Goal: Transaction & Acquisition: Purchase product/service

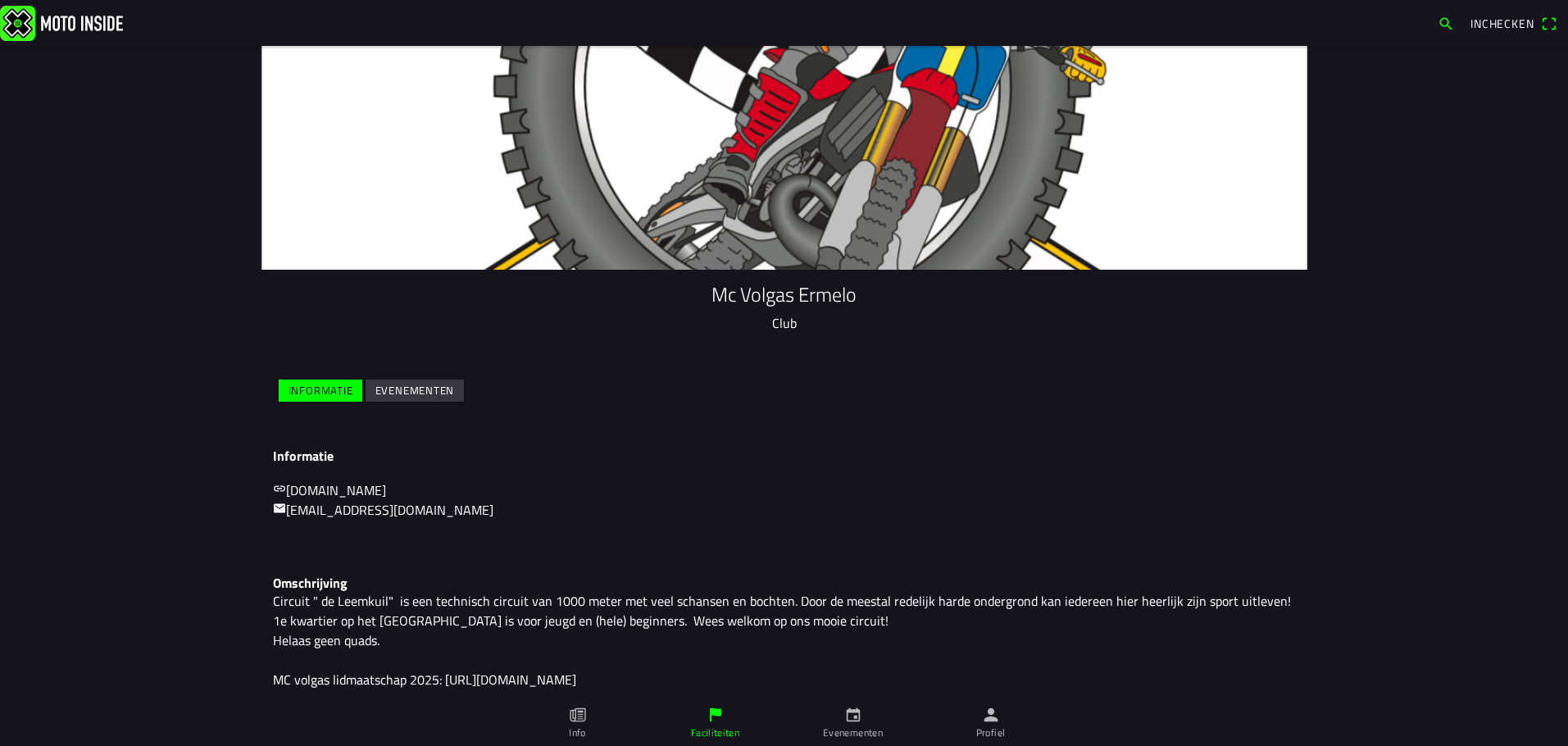
click at [854, 717] on icon "calendar" at bounding box center [852, 714] width 14 height 14
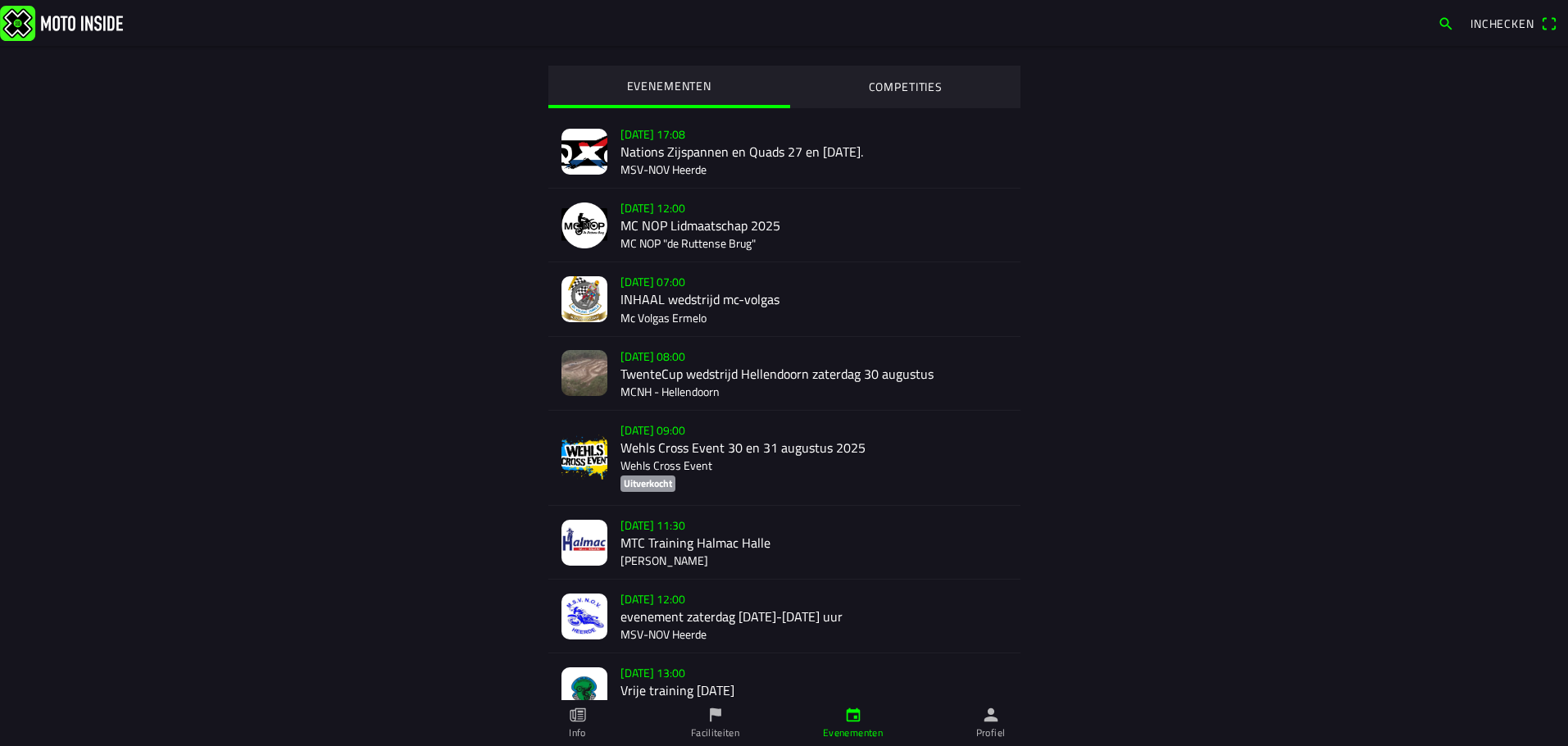
click at [646, 284] on div "[DATE] 07:00 INHAAL wedstrijd mc-volgas Mc Volgas Ermelo" at bounding box center [814, 299] width 387 height 73
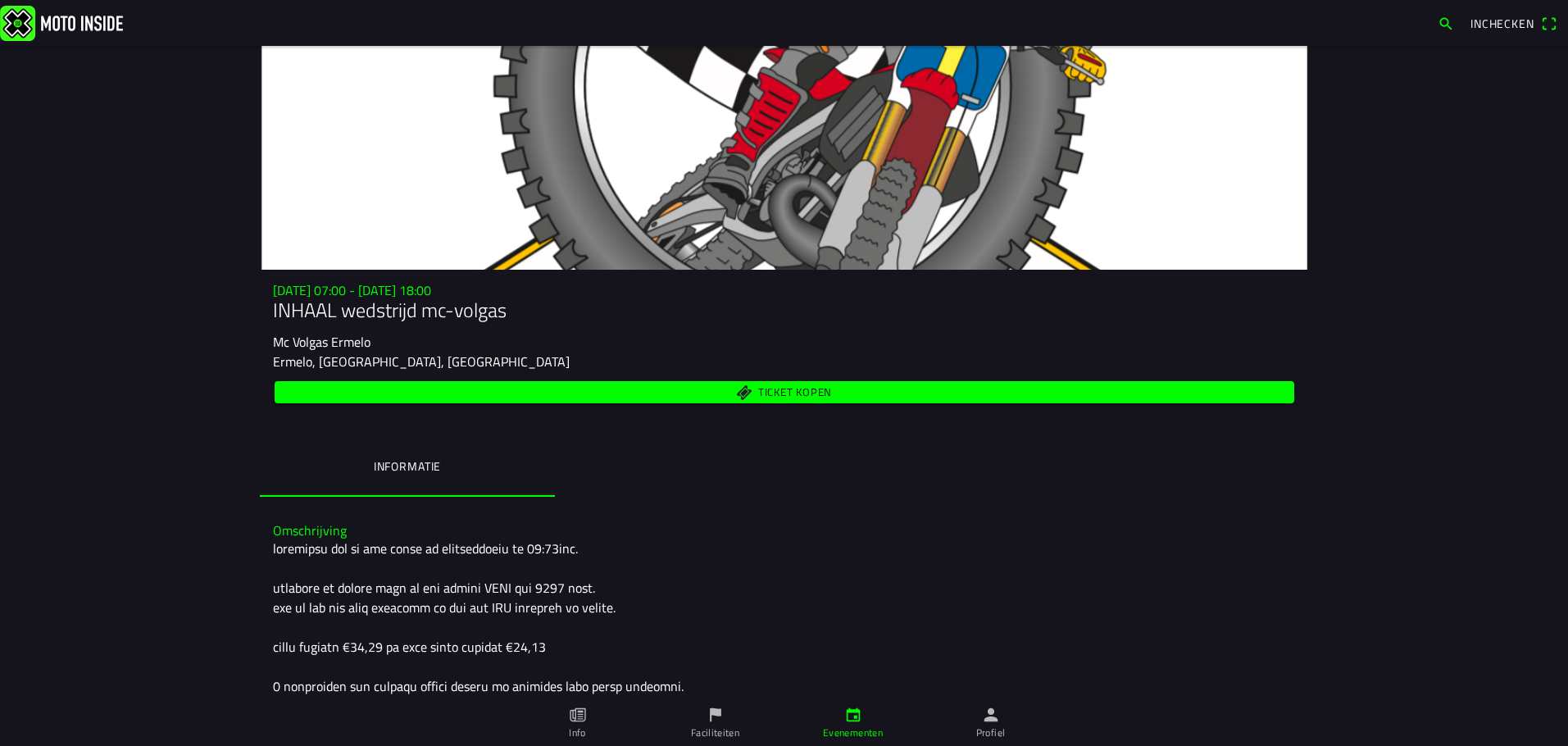
click at [812, 388] on span "Ticket kopen" at bounding box center [794, 392] width 74 height 11
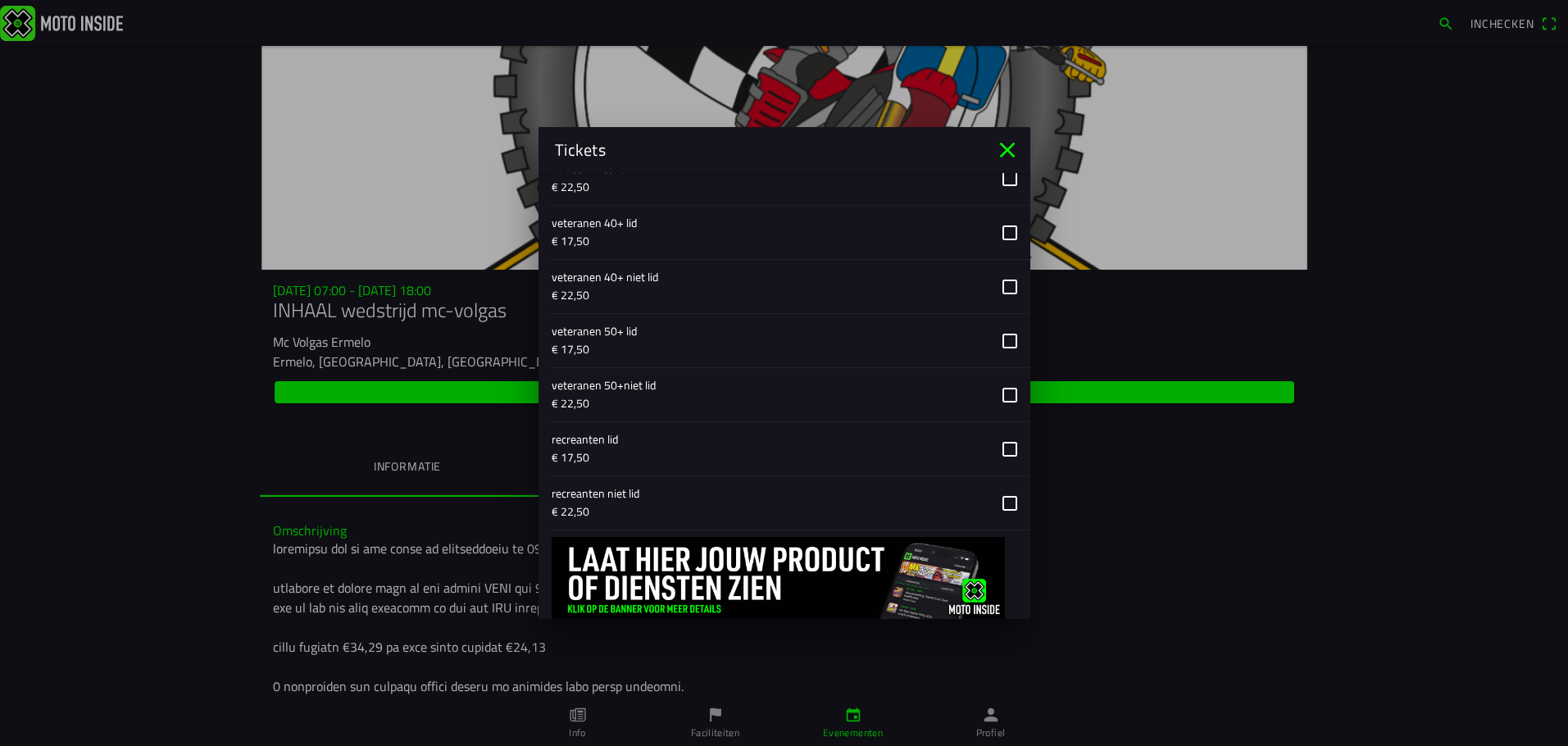
scroll to position [2049, 0]
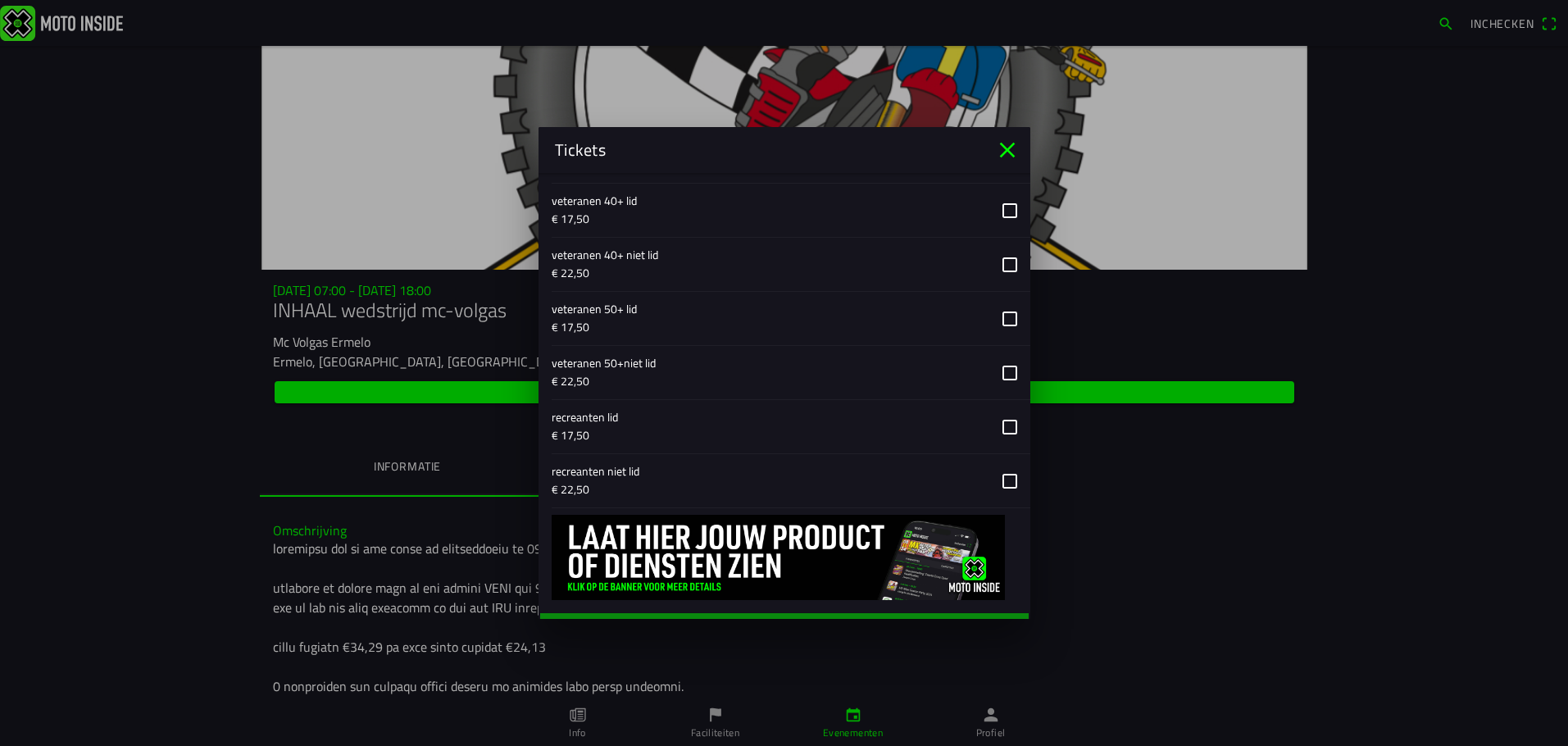
click at [999, 318] on button "button" at bounding box center [791, 319] width 479 height 53
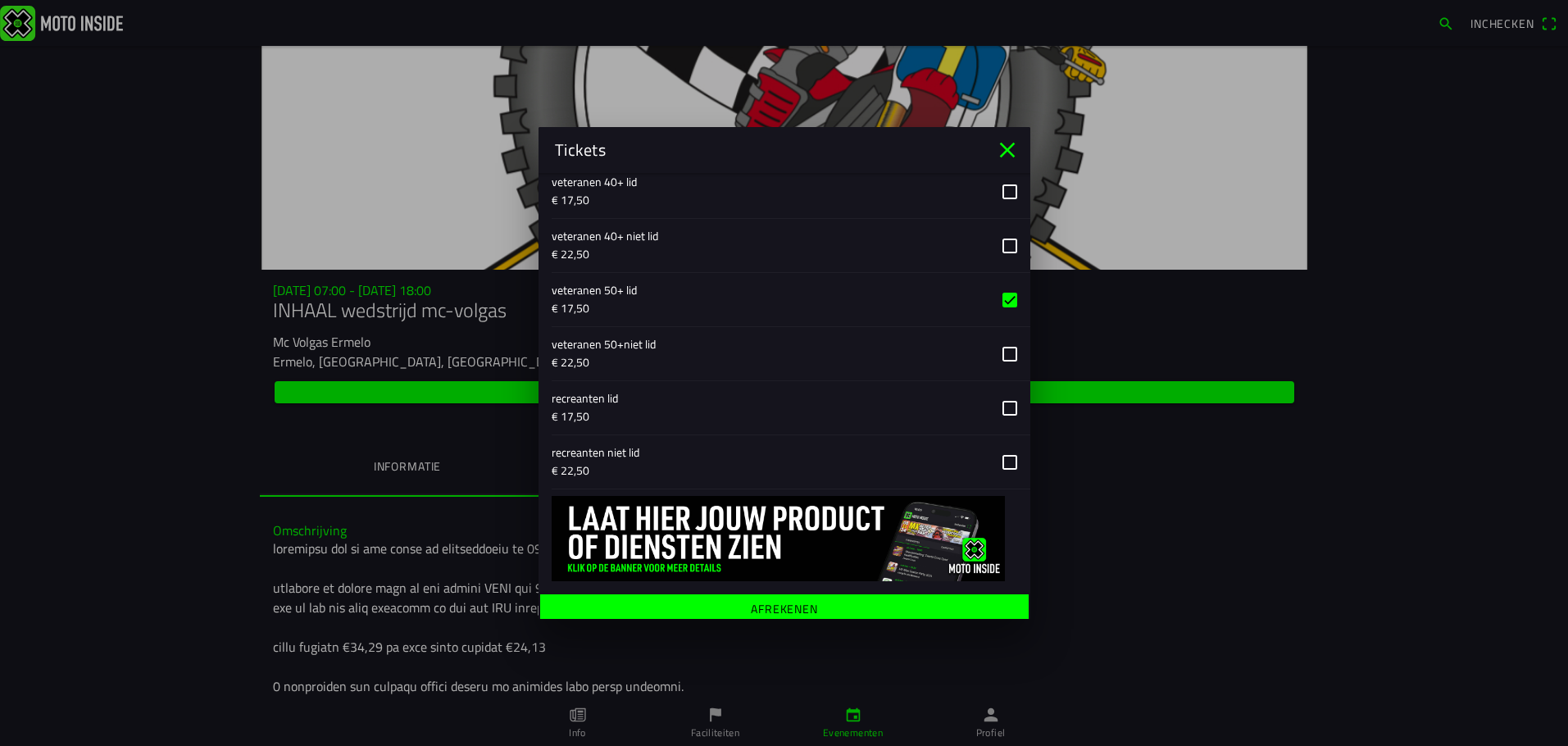
scroll to position [2075, 0]
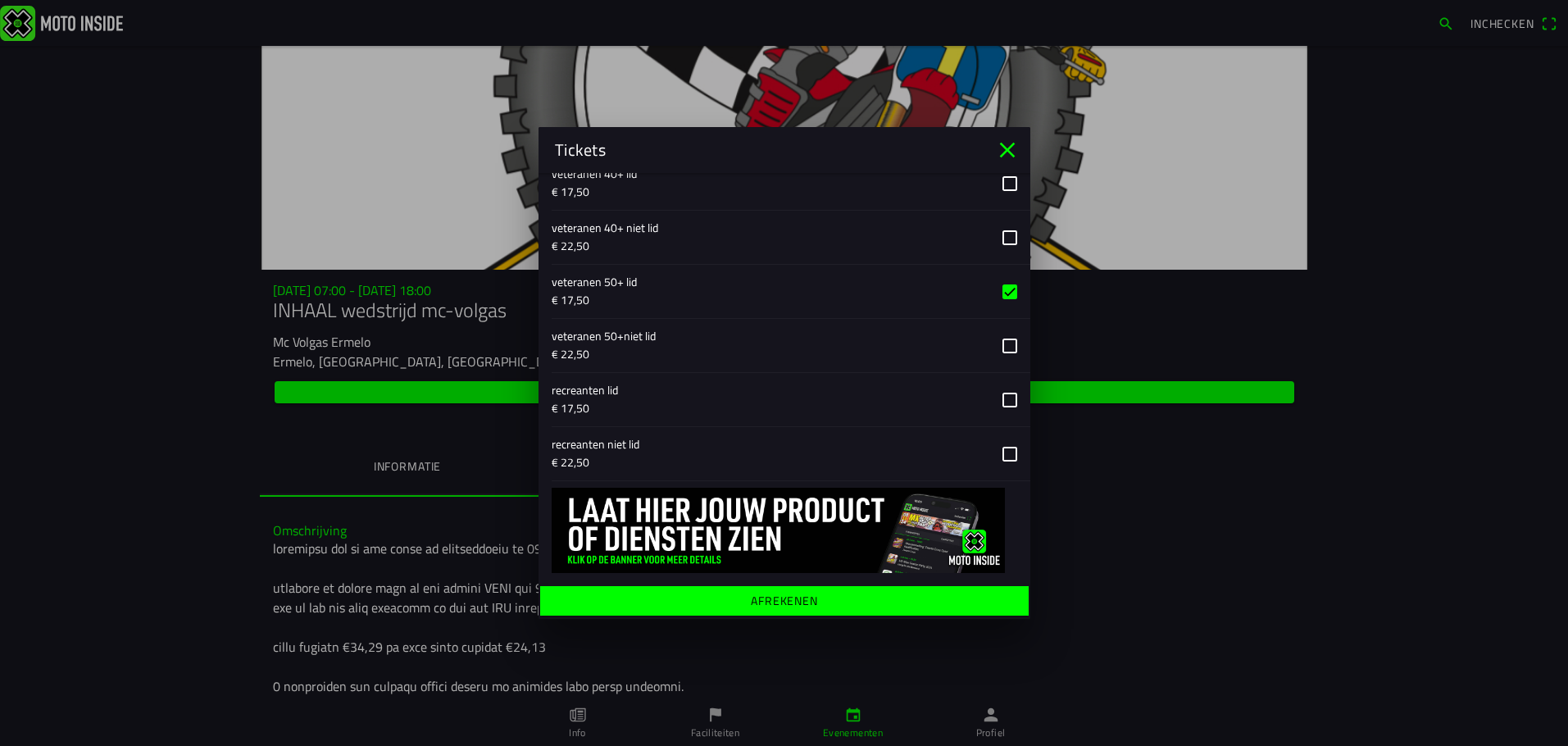
click at [813, 596] on span "Afrekenen" at bounding box center [784, 601] width 463 height 30
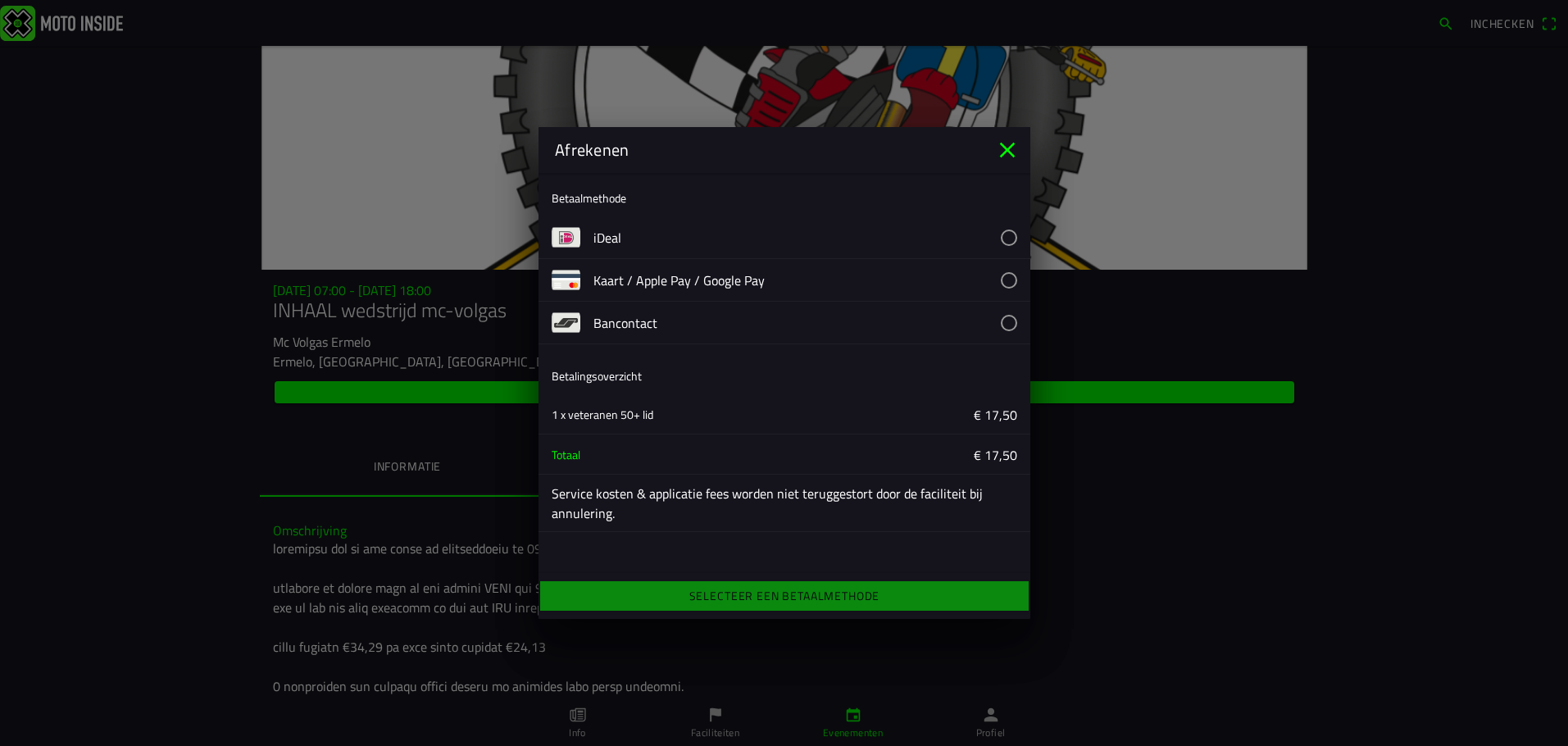
click at [813, 592] on div "Selecteer een betaalmethode" at bounding box center [784, 595] width 491 height 36
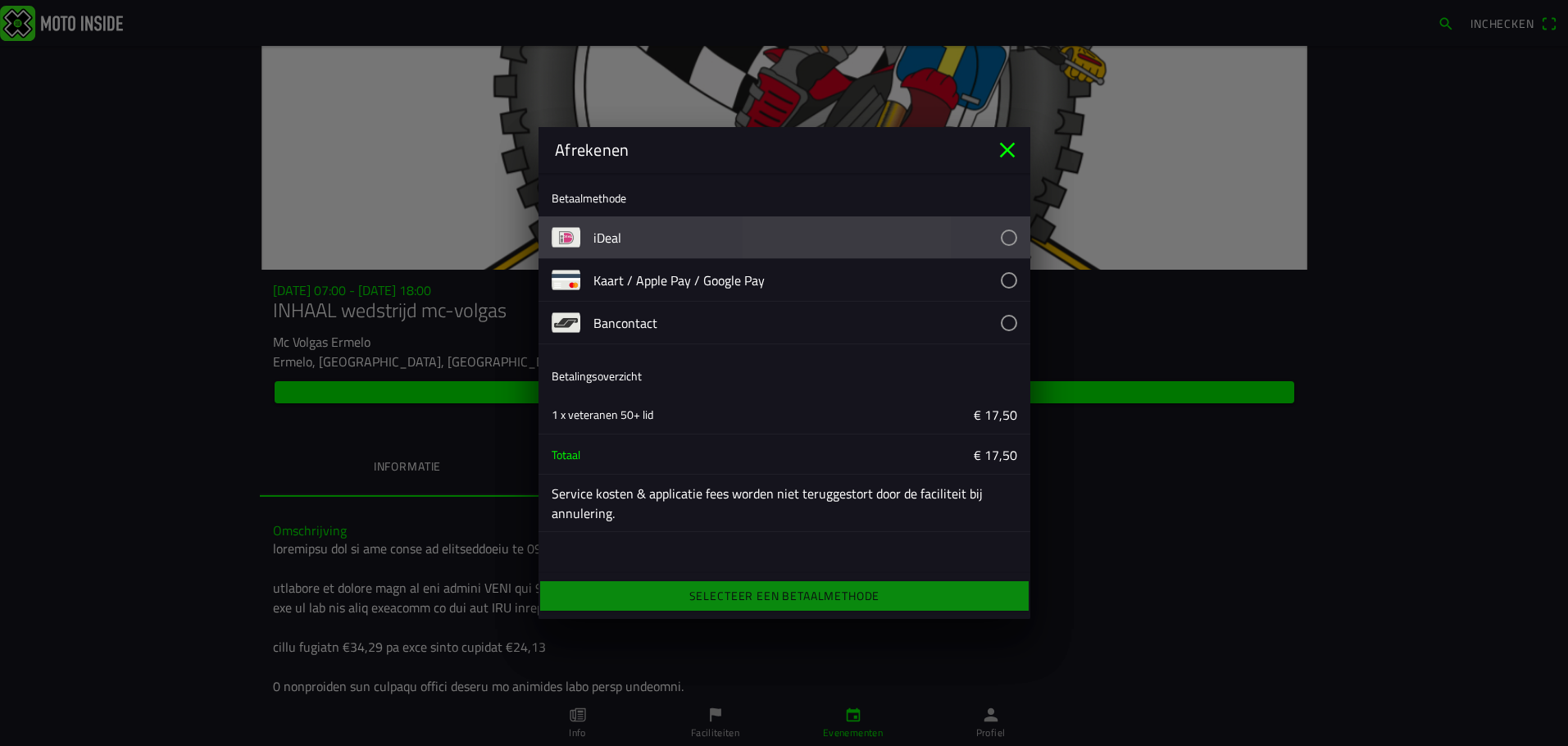
click at [1009, 236] on button "button" at bounding box center [812, 237] width 437 height 41
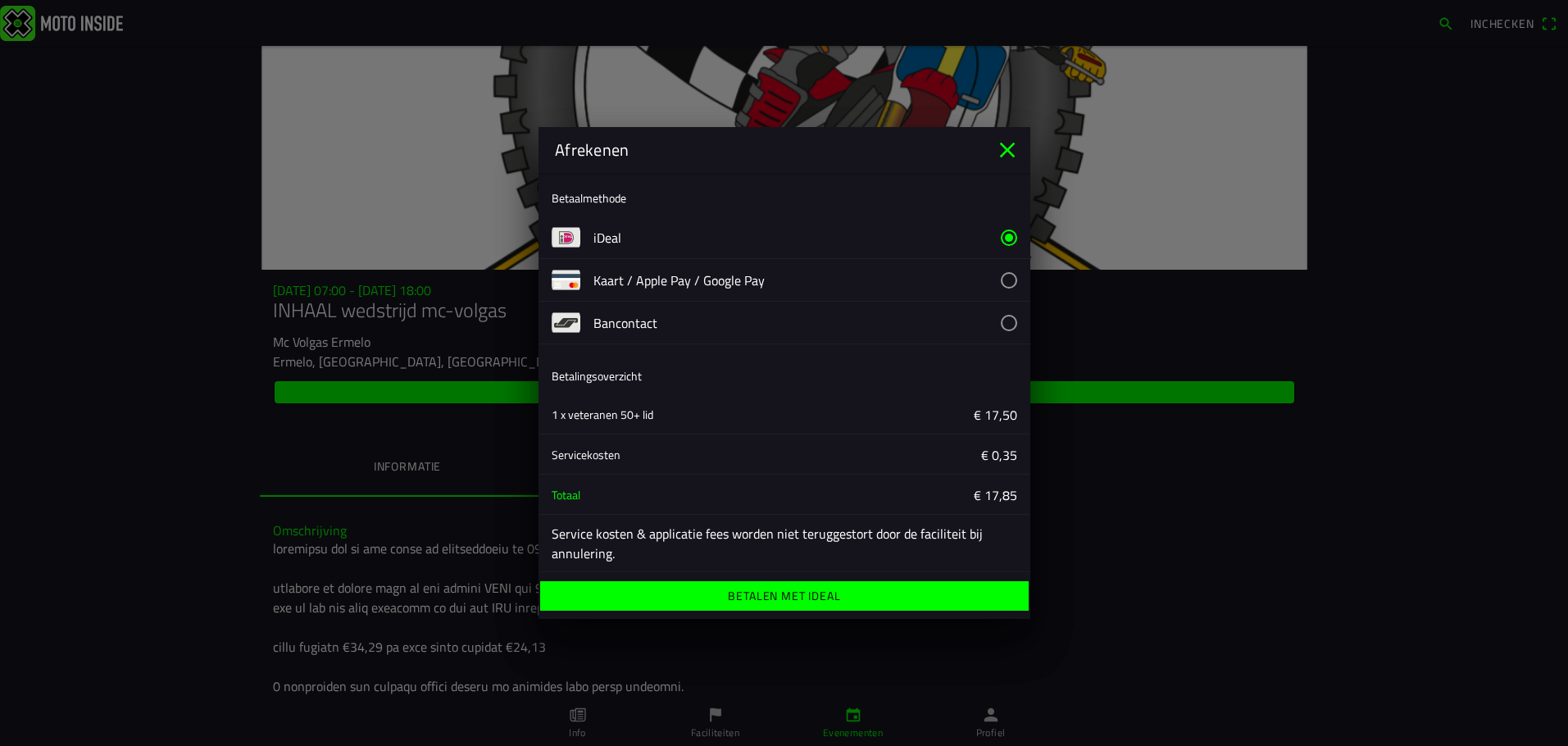
click at [863, 592] on span "Betalen met iDeal" at bounding box center [784, 596] width 463 height 30
